Goal: Information Seeking & Learning: Learn about a topic

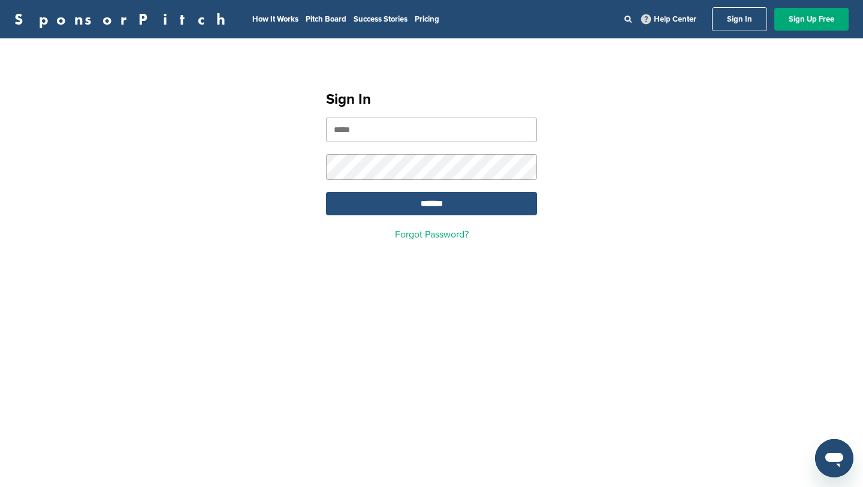
type input "**********"
click at [431, 212] on input "*******" at bounding box center [431, 203] width 211 height 23
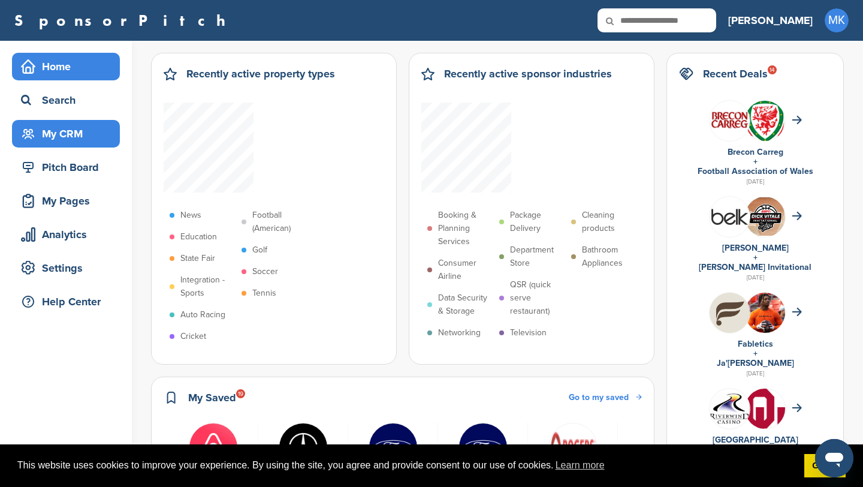
click at [79, 135] on div "My CRM" at bounding box center [69, 134] width 102 height 22
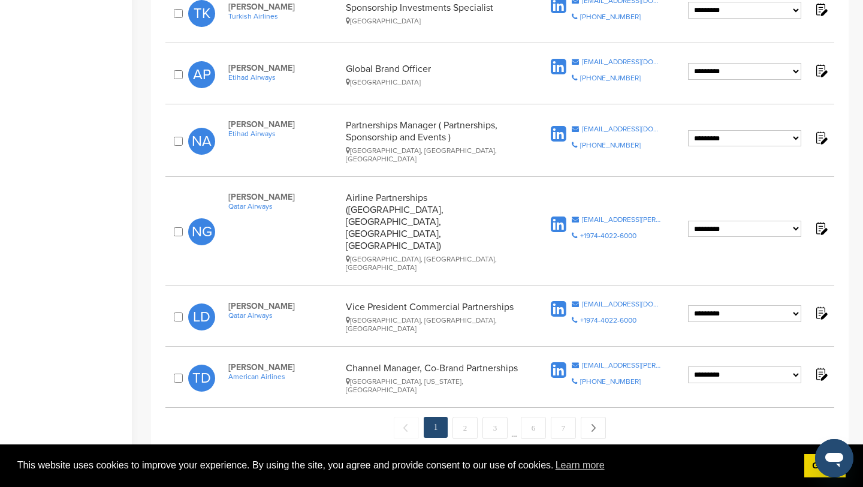
scroll to position [1202, 0]
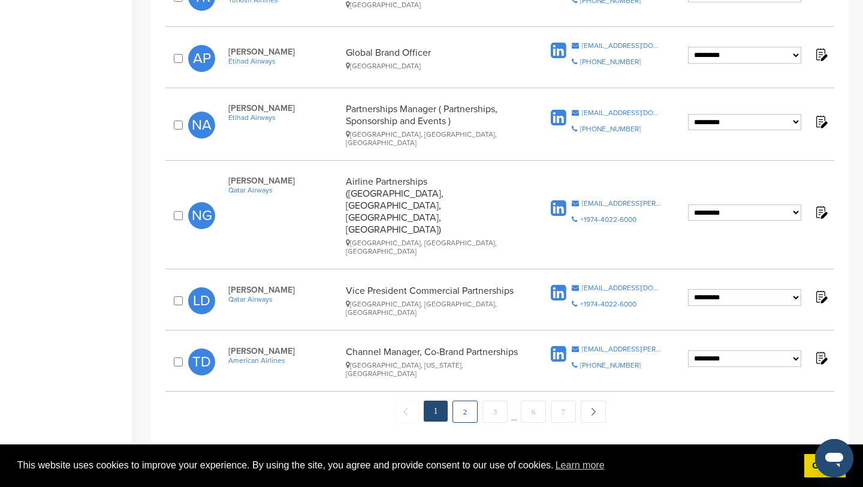
click at [469, 400] on link "2" at bounding box center [464, 411] width 25 height 22
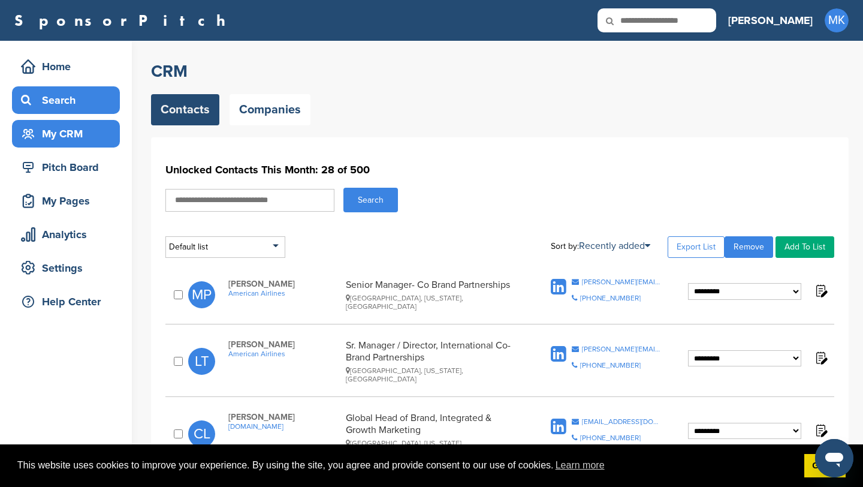
click at [68, 104] on div "Search" at bounding box center [69, 100] width 102 height 22
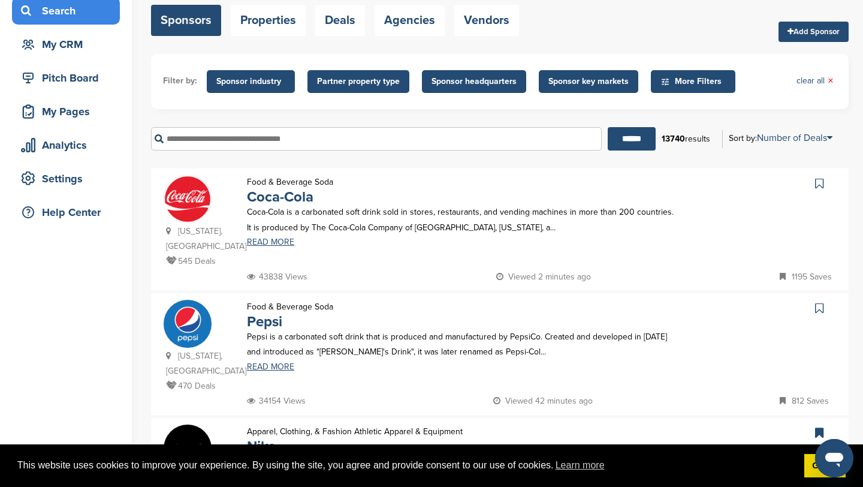
scroll to position [92, 0]
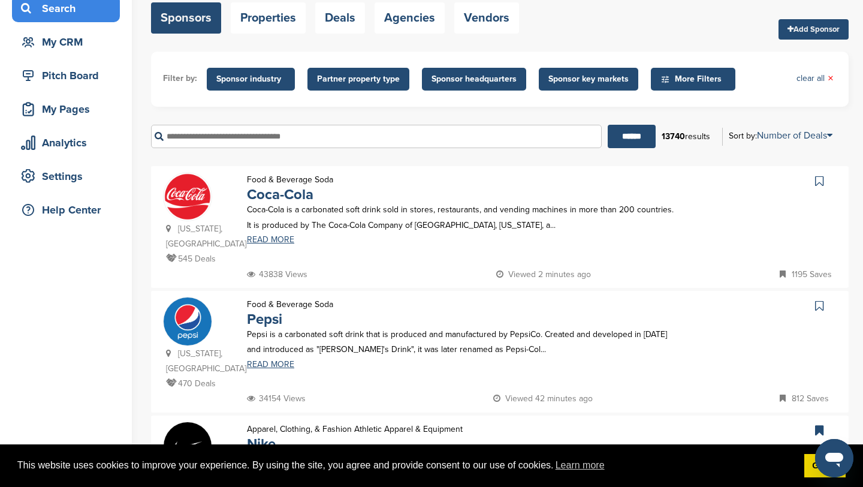
click at [571, 71] on span "Sponsor key markets" at bounding box center [588, 79] width 99 height 23
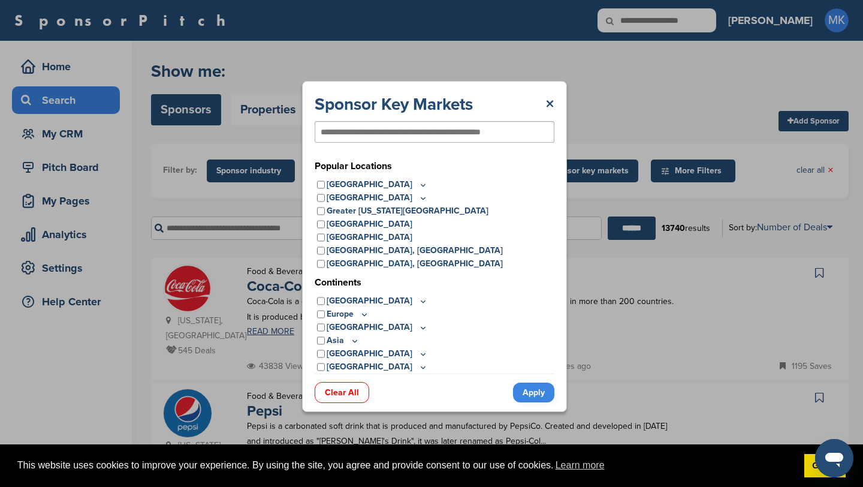
scroll to position [0, 0]
click at [418, 200] on icon at bounding box center [423, 198] width 10 height 10
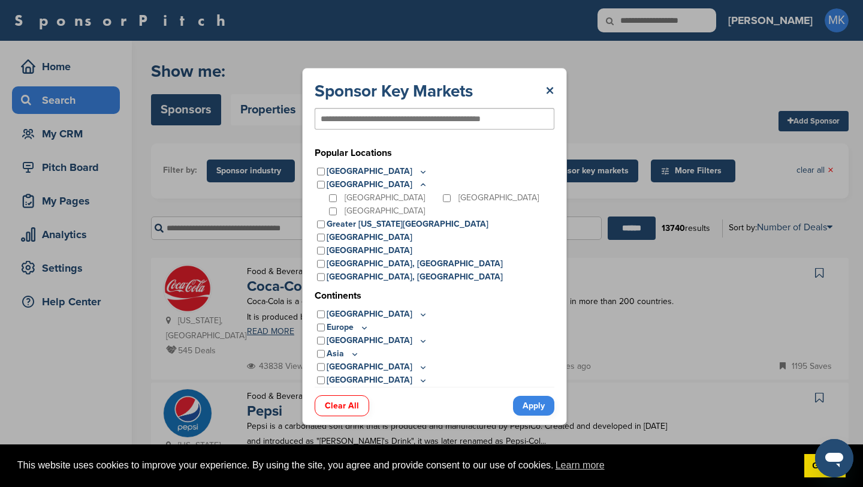
click at [418, 170] on icon at bounding box center [423, 172] width 10 height 10
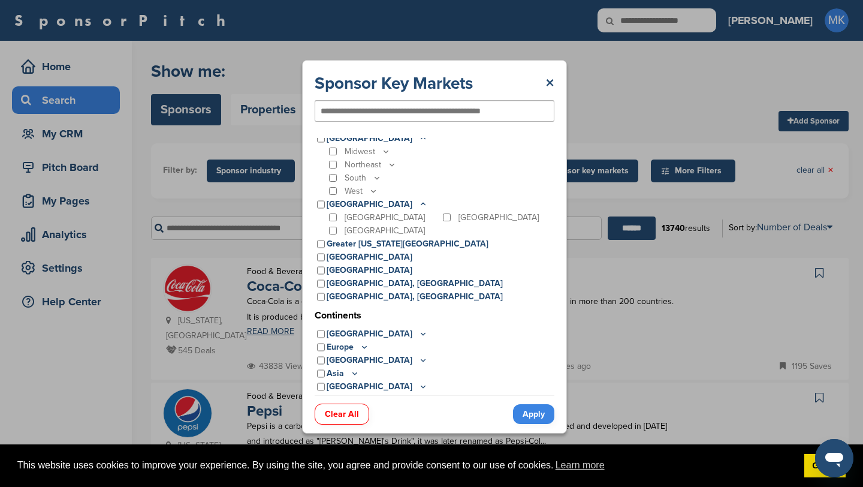
scroll to position [37, 0]
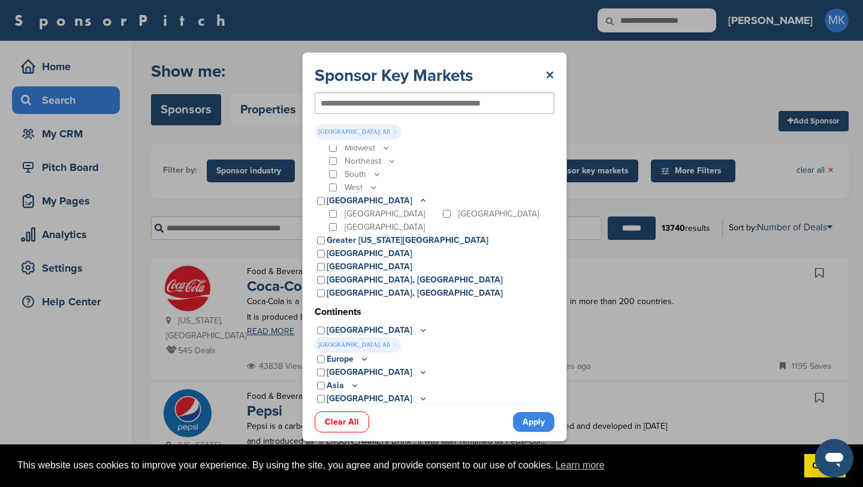
click at [536, 423] on link "Apply" at bounding box center [533, 422] width 41 height 20
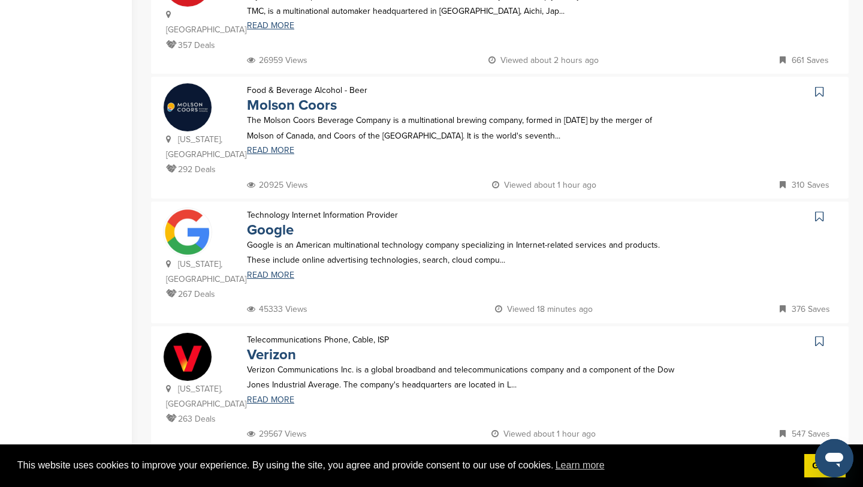
scroll to position [819, 0]
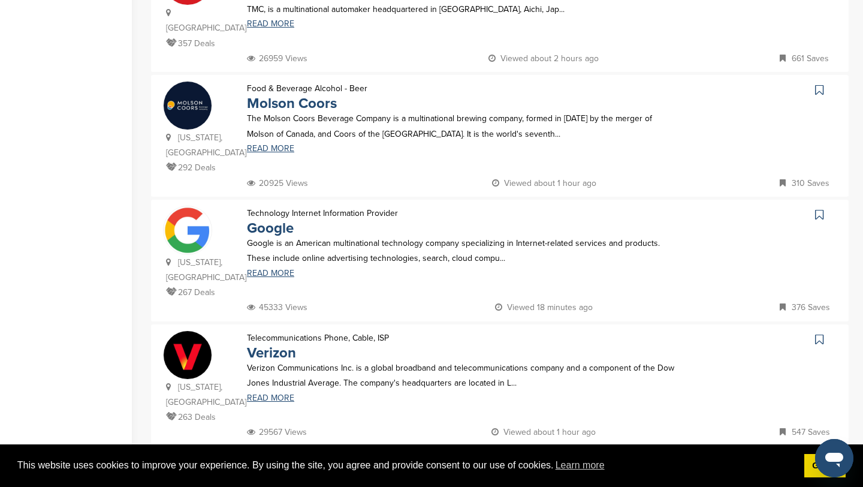
click at [281, 236] on p "Google is an American multinational technology company specializing in Internet…" at bounding box center [460, 251] width 427 height 30
click at [274, 219] on link "Google" at bounding box center [270, 227] width 47 height 17
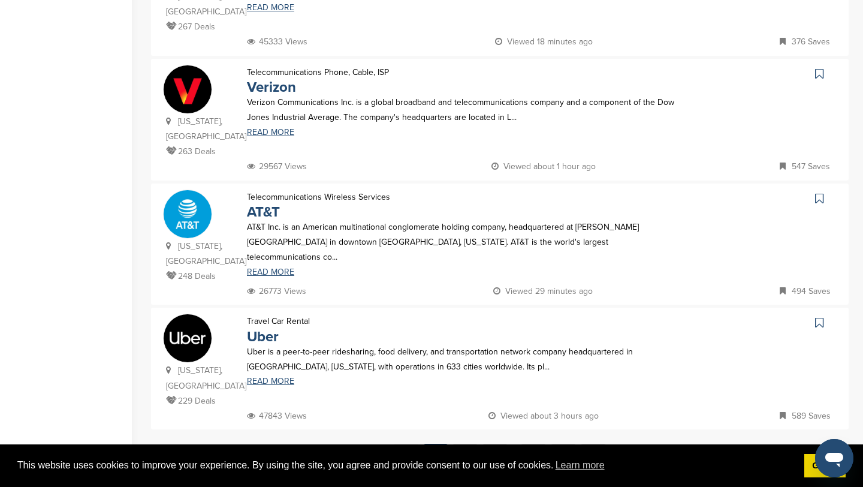
scroll to position [1085, 0]
click at [464, 443] on link "2" at bounding box center [464, 454] width 25 height 22
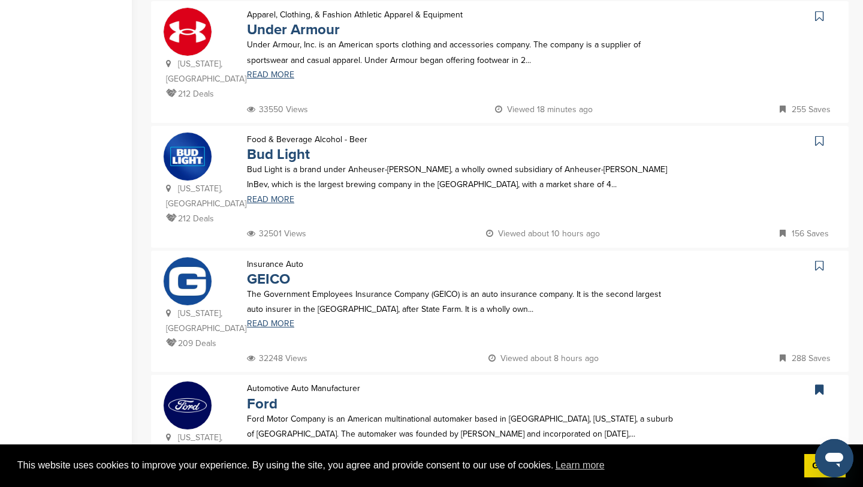
scroll to position [203, 0]
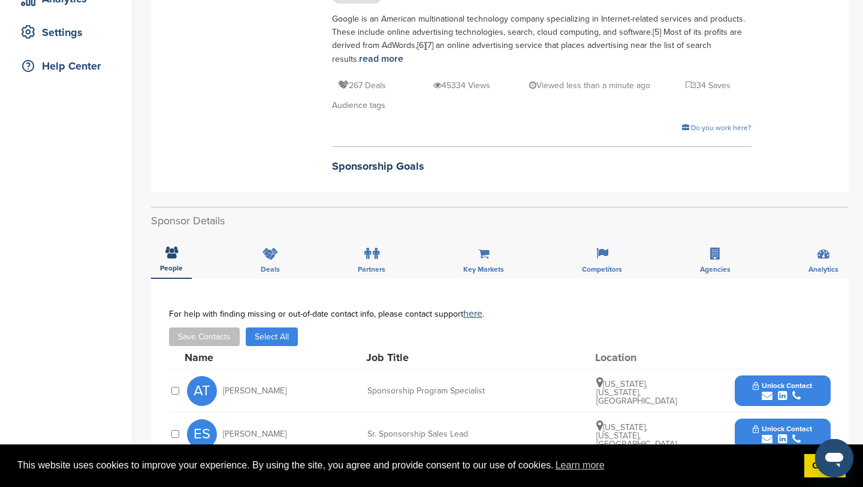
scroll to position [238, 0]
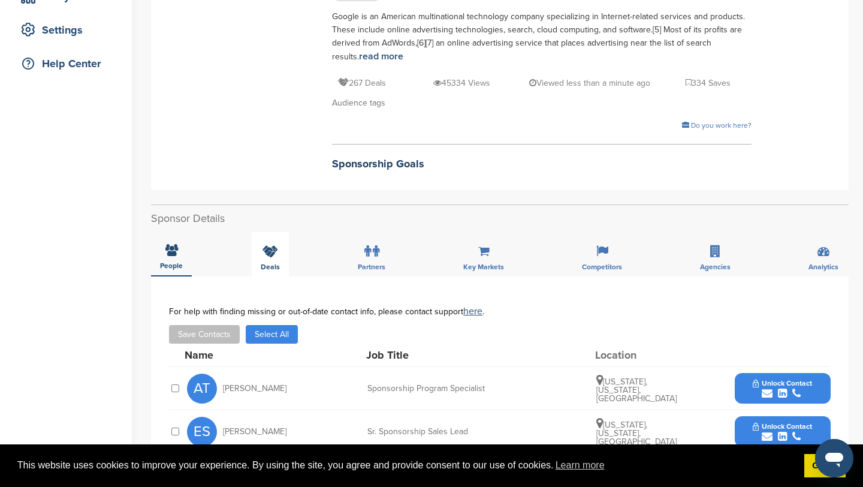
click at [279, 245] on div "Deals" at bounding box center [270, 254] width 37 height 44
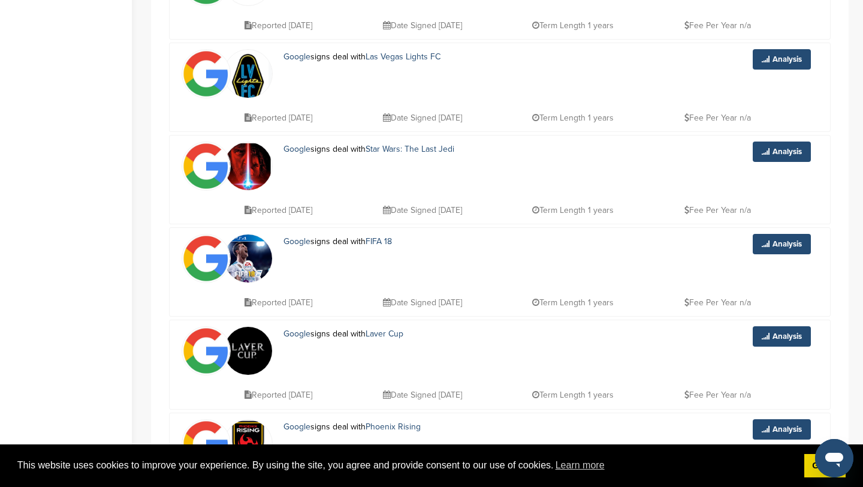
scroll to position [612, 0]
